Goal: Information Seeking & Learning: Learn about a topic

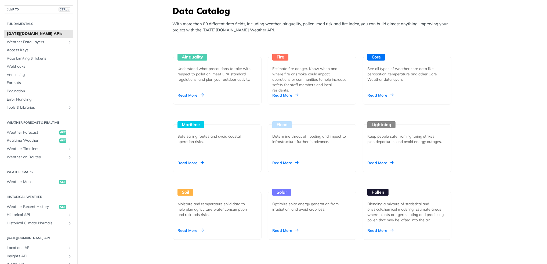
scroll to position [501, 0]
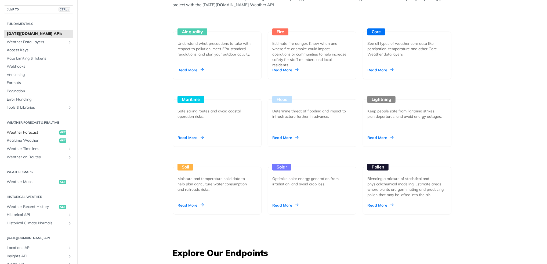
click at [33, 134] on span "Weather Forecast" at bounding box center [32, 132] width 51 height 5
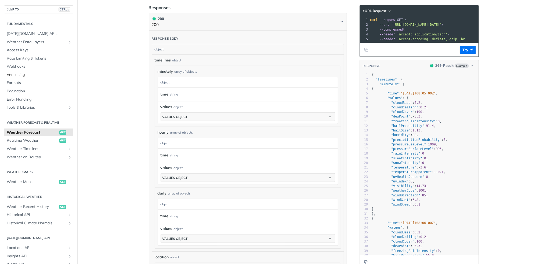
scroll to position [204, 0]
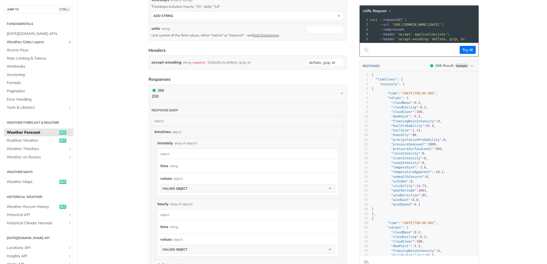
click at [38, 43] on span "Weather Data Layers" at bounding box center [37, 42] width 60 height 5
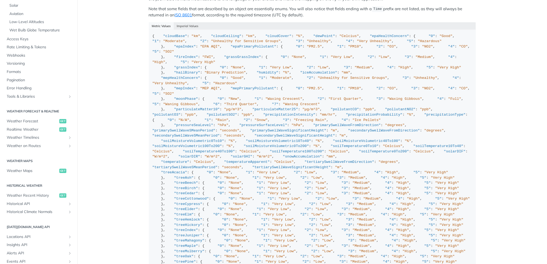
scroll to position [179, 0]
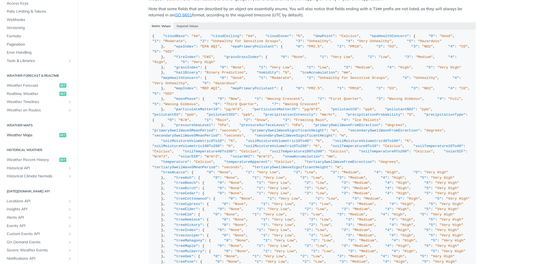
click at [34, 134] on span "Weather Maps" at bounding box center [32, 135] width 51 height 5
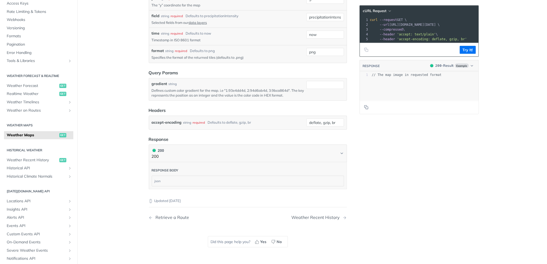
scroll to position [561, 0]
click at [34, 85] on span "Weather Forecast" at bounding box center [32, 85] width 51 height 5
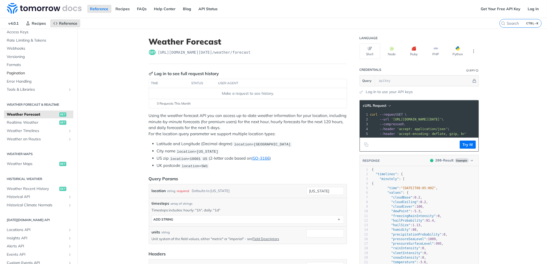
click at [20, 72] on span "Pagination" at bounding box center [39, 73] width 65 height 5
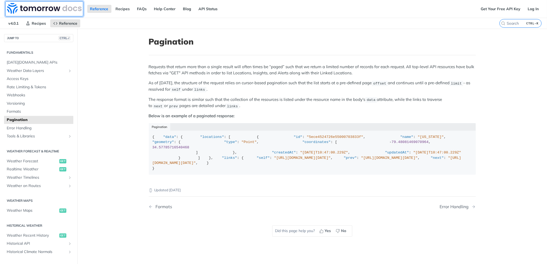
click at [36, 7] on img at bounding box center [44, 8] width 75 height 11
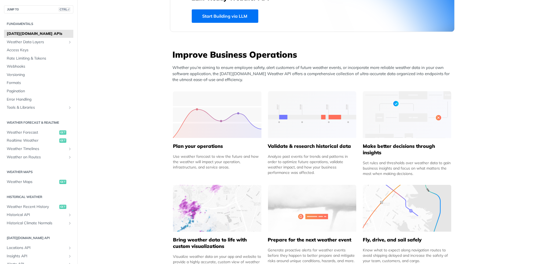
scroll to position [251, 0]
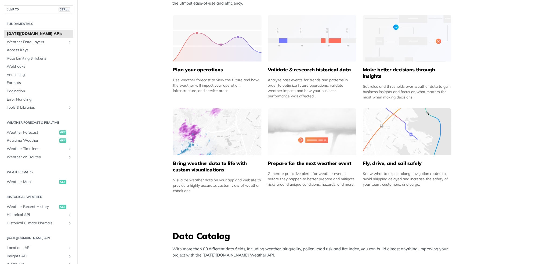
click at [209, 139] on img at bounding box center [217, 132] width 89 height 47
click at [204, 168] on h5 "Bring weather data to life with custom visualizations" at bounding box center [217, 166] width 89 height 13
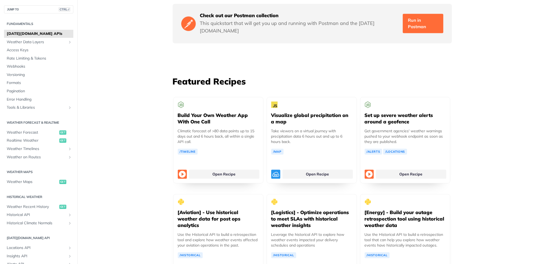
scroll to position [932, 0]
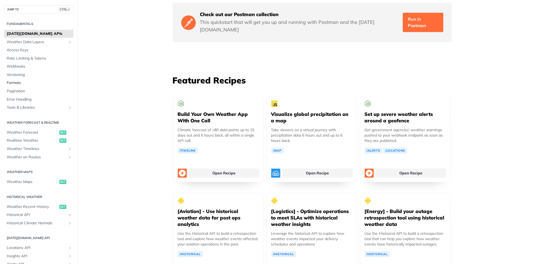
click at [40, 81] on span "Formats" at bounding box center [39, 82] width 65 height 5
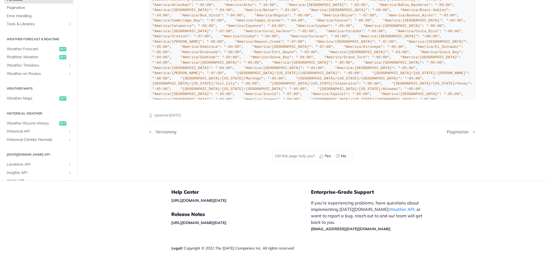
scroll to position [395, 0]
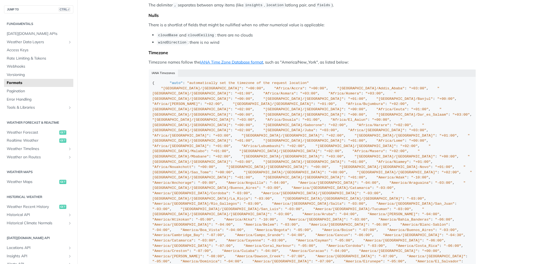
click at [28, 24] on h2 "Fundamentals" at bounding box center [38, 24] width 69 height 5
click at [24, 31] on span "[DATE][DOMAIN_NAME] APIs" at bounding box center [39, 33] width 65 height 5
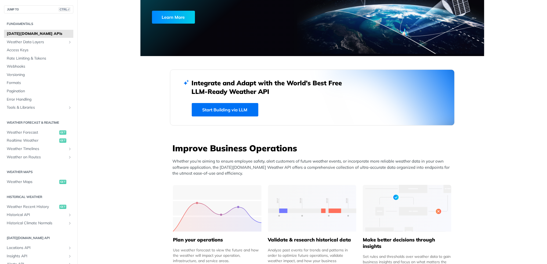
scroll to position [143, 0]
